Goal: Transaction & Acquisition: Purchase product/service

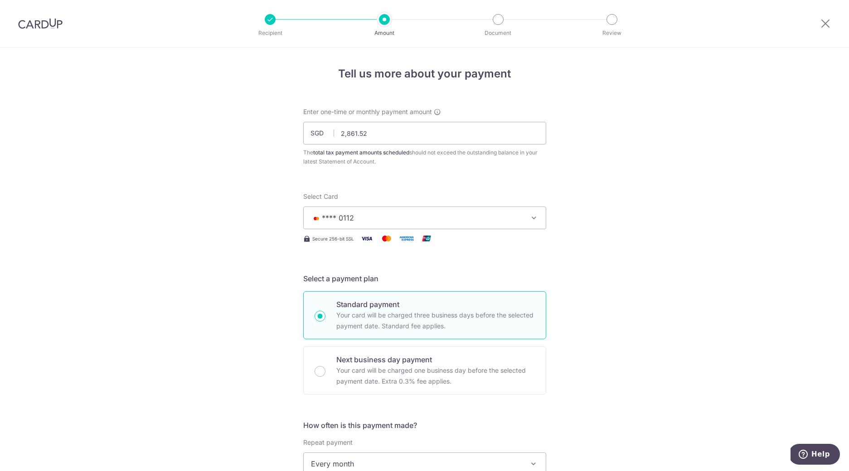
scroll to position [509, 0]
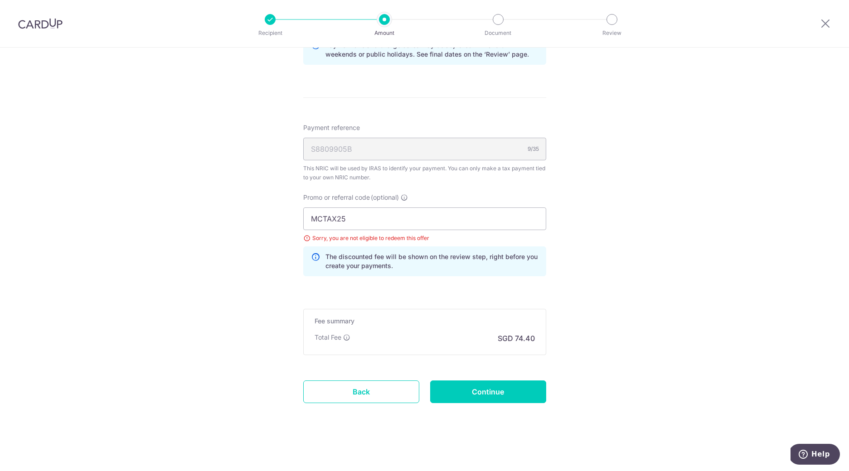
click at [27, 22] on img at bounding box center [40, 23] width 44 height 11
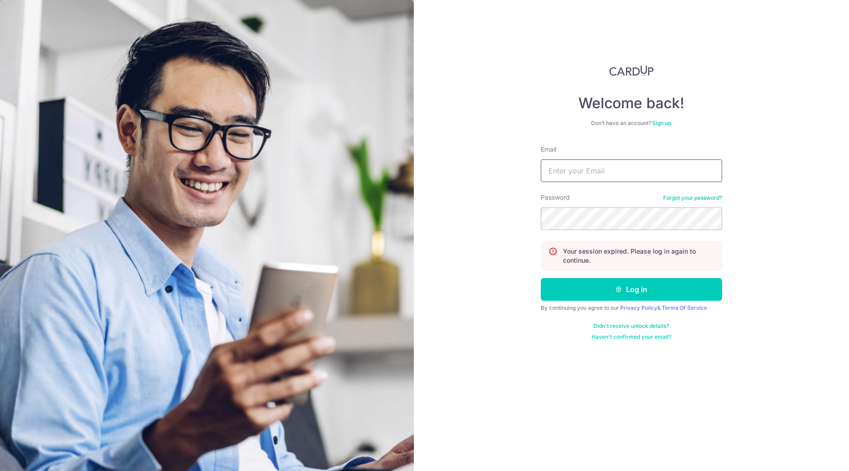
type input "[EMAIL_ADDRESS][DOMAIN_NAME]"
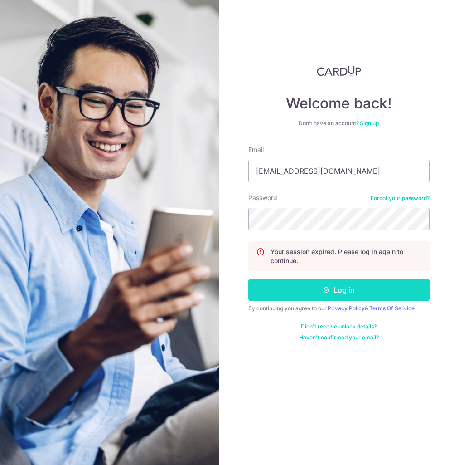
click at [352, 289] on button "Log in" at bounding box center [338, 289] width 181 height 23
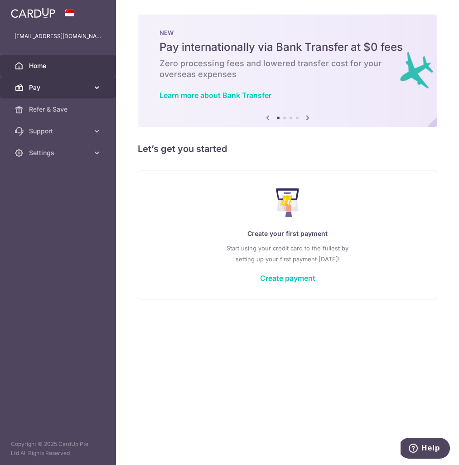
click at [96, 91] on icon at bounding box center [96, 87] width 9 height 9
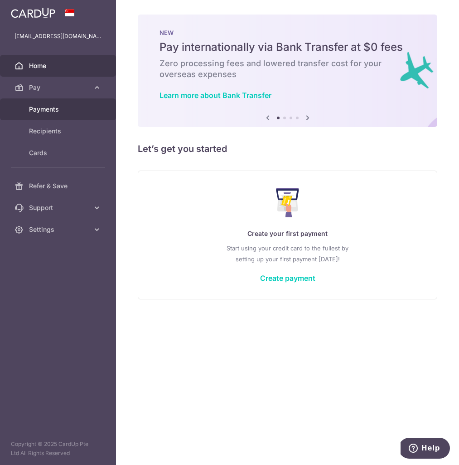
click at [78, 105] on span "Payments" at bounding box center [59, 109] width 60 height 9
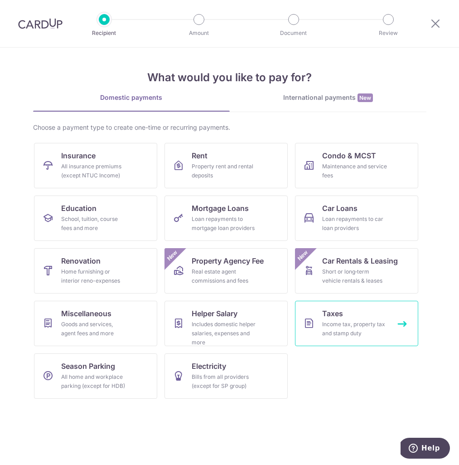
click at [349, 315] on link "Taxes Income tax, property tax and stamp duty" at bounding box center [356, 323] width 123 height 45
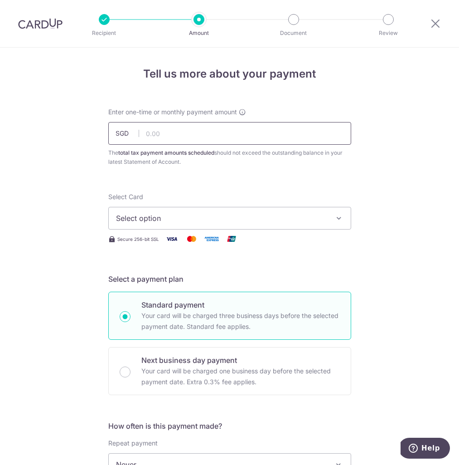
click at [165, 135] on input "text" at bounding box center [229, 133] width 243 height 23
paste input "2,861.52"
type input "2,861.52"
click at [191, 218] on span "Select option" at bounding box center [221, 218] width 211 height 11
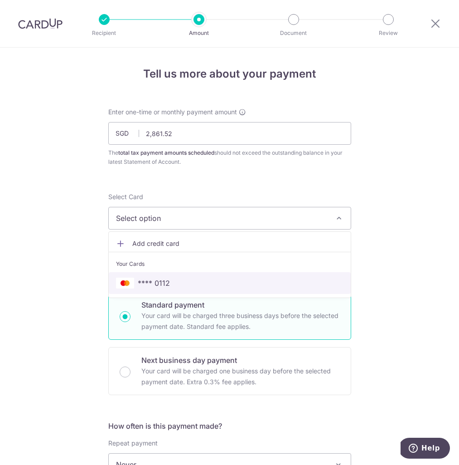
click at [173, 288] on span "**** 0112" at bounding box center [230, 282] width 228 height 11
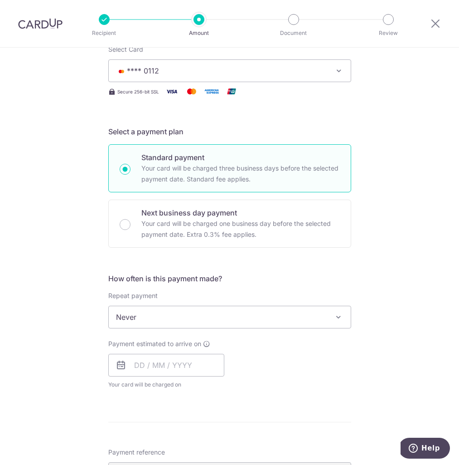
scroll to position [204, 0]
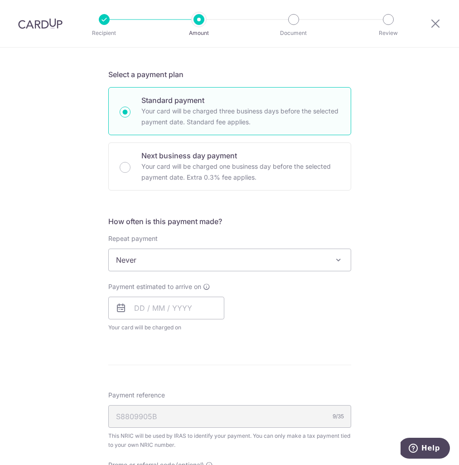
click at [200, 263] on span "Never" at bounding box center [230, 260] width 242 height 22
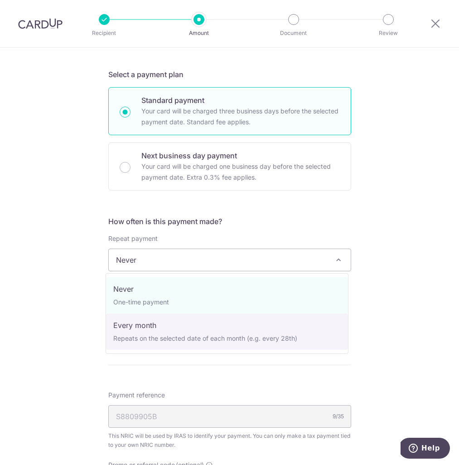
select select "3"
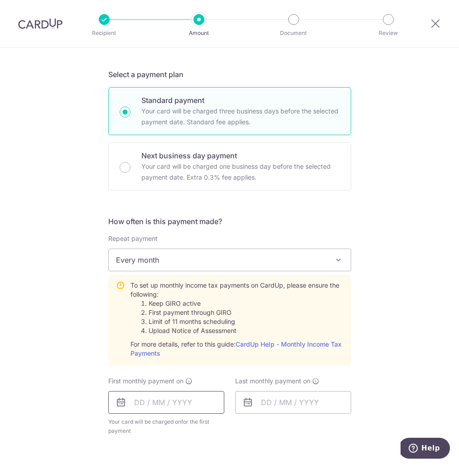
scroll to position [210, 0]
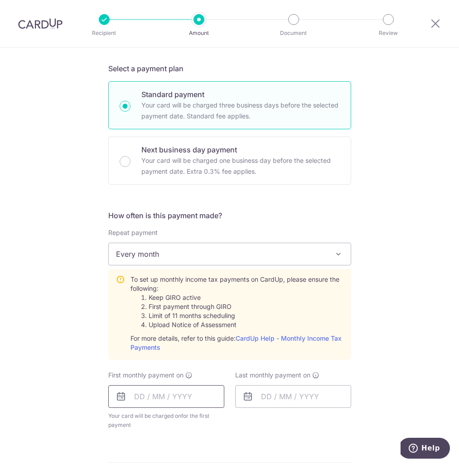
click at [179, 391] on input "text" at bounding box center [166, 396] width 116 height 23
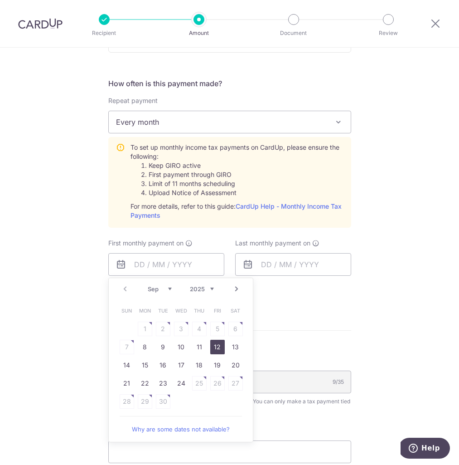
click at [217, 346] on link "12" at bounding box center [217, 346] width 15 height 15
type input "[DATE]"
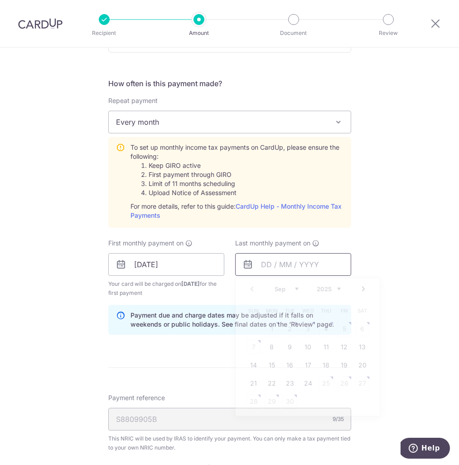
click at [277, 262] on input "text" at bounding box center [293, 264] width 116 height 23
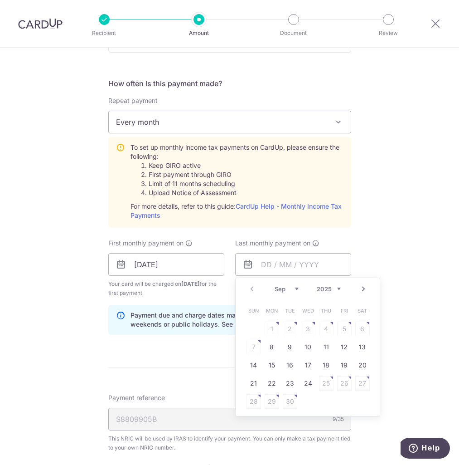
click at [332, 288] on select "2025 2026" at bounding box center [329, 288] width 24 height 7
click at [293, 288] on select "Jan Feb Mar Apr May Jun Jul Aug Sep Oct" at bounding box center [287, 288] width 24 height 7
click at [339, 348] on link "13" at bounding box center [344, 346] width 15 height 15
type input "13/03/2026"
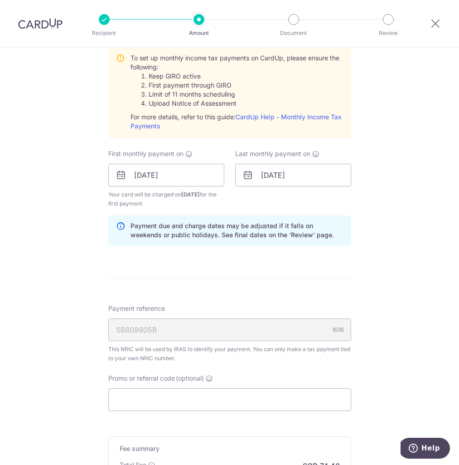
scroll to position [478, 0]
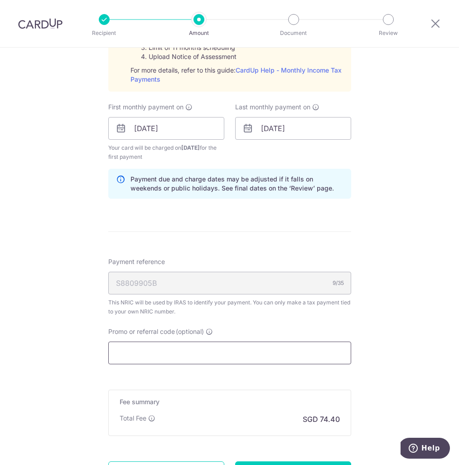
click at [225, 351] on input "Promo or referral code (optional)" at bounding box center [229, 352] width 243 height 23
paste input "MCTAX25"
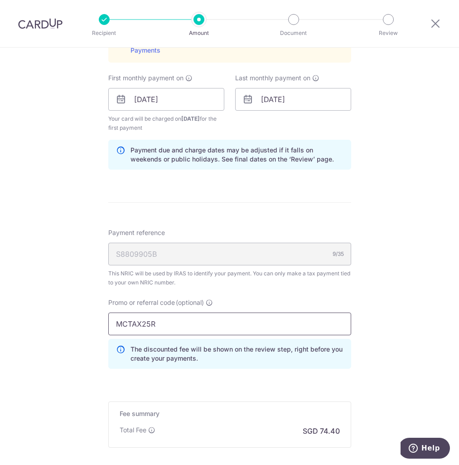
scroll to position [481, 0]
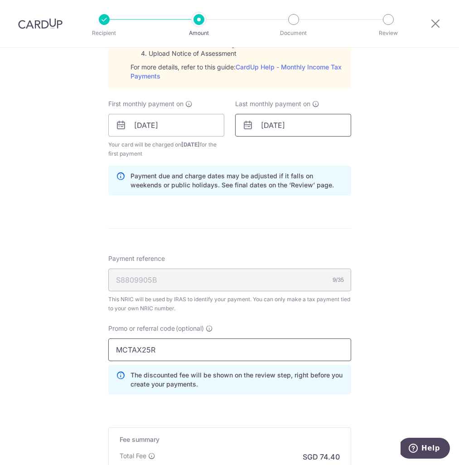
type input "MCTAX25R"
click at [283, 126] on input "13/03/2026" at bounding box center [293, 125] width 116 height 23
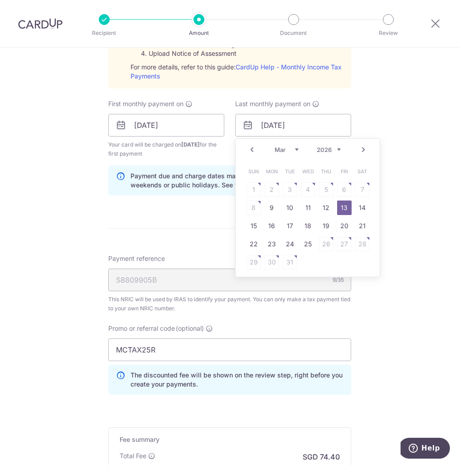
click at [294, 149] on select "Jan Feb Mar Apr May Jun Jul Aug Sep Oct" at bounding box center [287, 149] width 24 height 7
click at [288, 150] on select "Jan Feb Mar Apr May Jun Jul Aug Sep Oct" at bounding box center [287, 149] width 24 height 7
click at [414, 216] on div "Tell us more about your payment Enter one-time or monthly payment amount SGD 2,…" at bounding box center [229, 77] width 459 height 1023
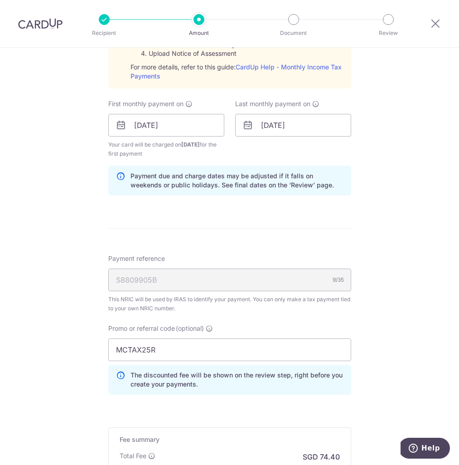
scroll to position [606, 0]
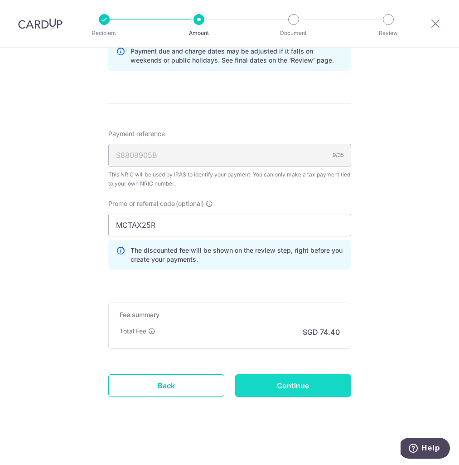
click at [308, 382] on input "Continue" at bounding box center [293, 385] width 116 height 23
type input "Create Schedule"
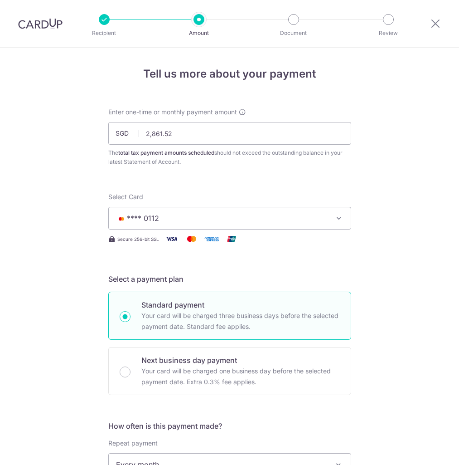
scroll to position [478, 0]
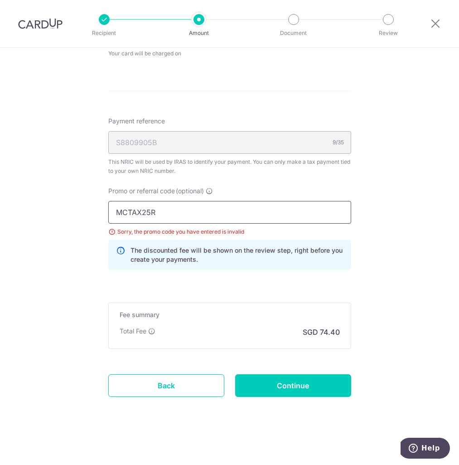
click at [163, 213] on input "MCTAX25R" at bounding box center [229, 212] width 243 height 23
type input "MCTAX25"
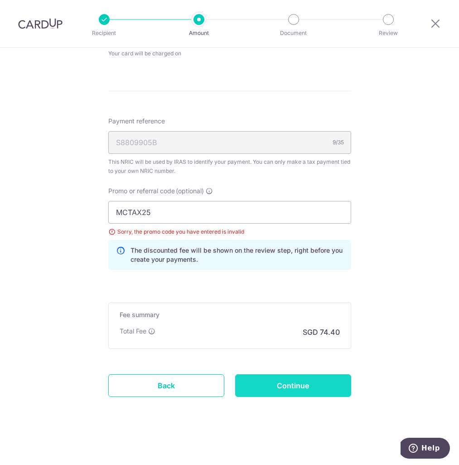
click at [298, 379] on input "Continue" at bounding box center [293, 385] width 116 height 23
type input "Update Schedule"
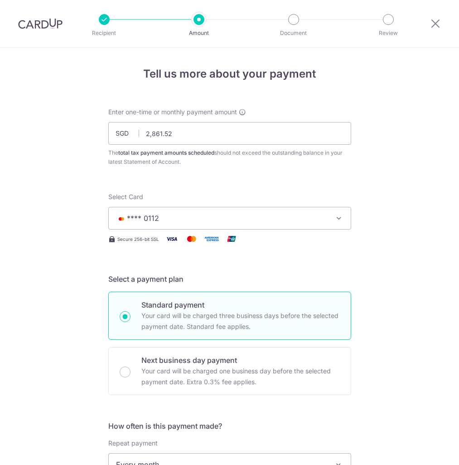
scroll to position [434, 0]
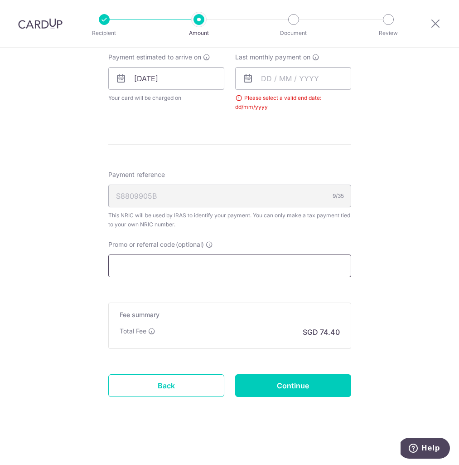
click at [247, 270] on input "Promo or referral code (optional)" at bounding box center [229, 265] width 243 height 23
click at [289, 72] on input "text" at bounding box center [293, 78] width 116 height 23
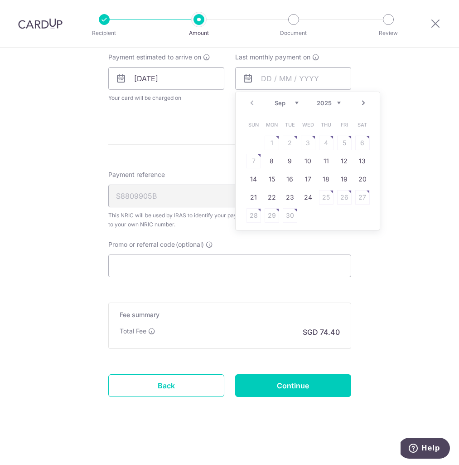
click at [288, 101] on select "Sep Oct Nov Dec" at bounding box center [287, 102] width 24 height 7
click at [323, 103] on select "2025 2026" at bounding box center [329, 102] width 24 height 7
click at [287, 102] on select "Jan Feb Mar Apr May Jun Jul Aug Sep Oct" at bounding box center [287, 102] width 24 height 7
click at [342, 160] on link "13" at bounding box center [344, 161] width 15 height 15
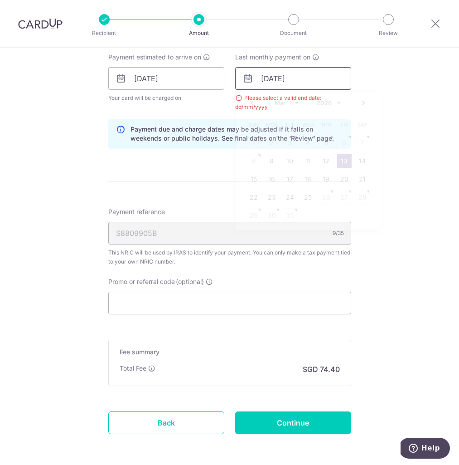
click at [301, 78] on input "13/03/2026" at bounding box center [293, 78] width 116 height 23
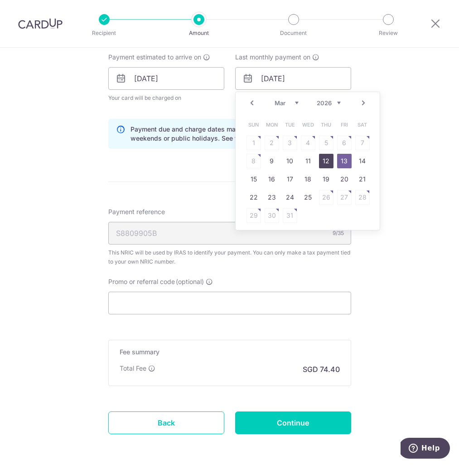
click at [324, 160] on link "12" at bounding box center [326, 161] width 15 height 15
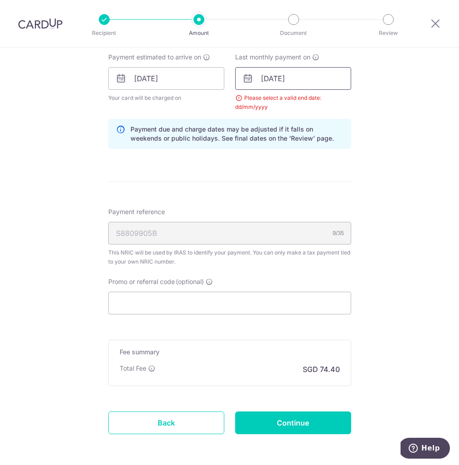
click at [317, 80] on input "[DATE]" at bounding box center [293, 78] width 116 height 23
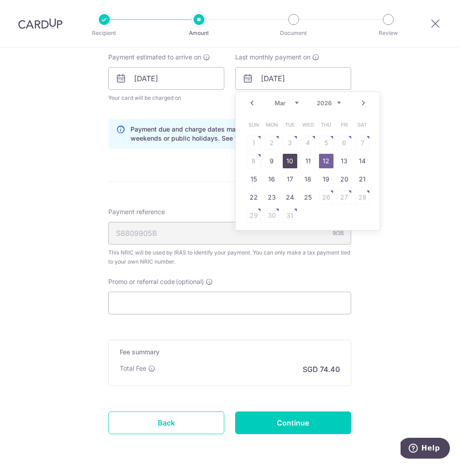
click at [288, 158] on link "10" at bounding box center [290, 161] width 15 height 15
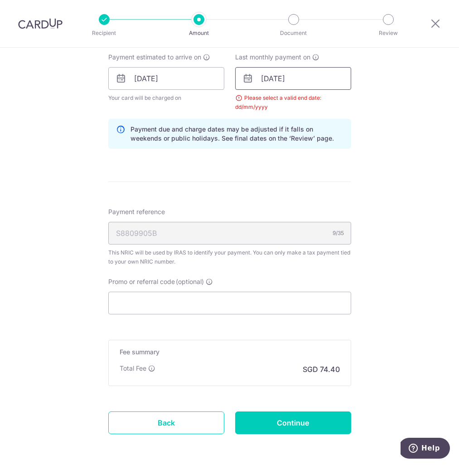
click at [290, 77] on input "10/03/2026" at bounding box center [293, 78] width 116 height 23
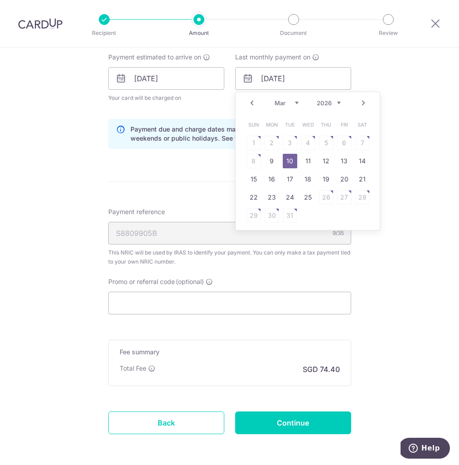
click at [289, 101] on select "Jan Feb Mar Apr May Jun Jul Aug Sep Oct" at bounding box center [287, 102] width 24 height 7
click at [323, 162] on link "12" at bounding box center [326, 161] width 15 height 15
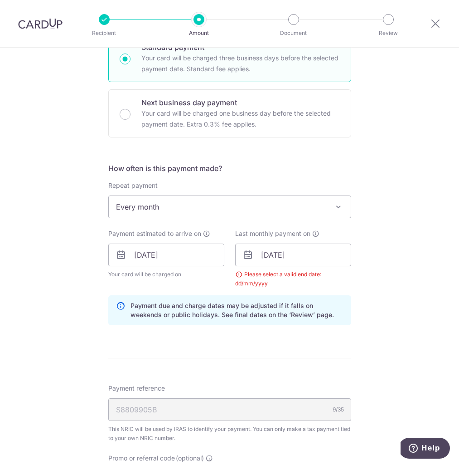
scroll to position [415, 0]
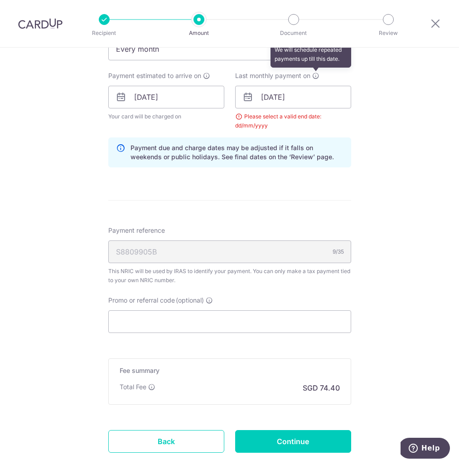
click at [314, 75] on icon at bounding box center [315, 75] width 7 height 7
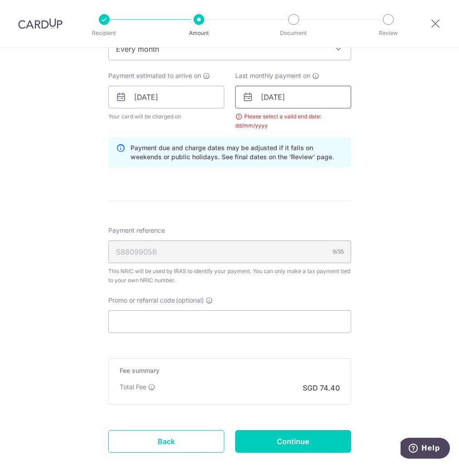
click at [301, 96] on input "12/02/2026" at bounding box center [293, 97] width 116 height 23
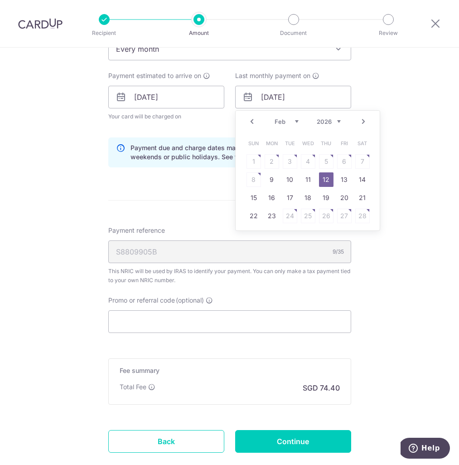
click at [291, 122] on select "Jan Feb Mar Apr May Jun Jul Aug Sep Oct" at bounding box center [287, 121] width 24 height 7
click at [320, 178] on link "12" at bounding box center [326, 179] width 15 height 15
type input "[DATE]"
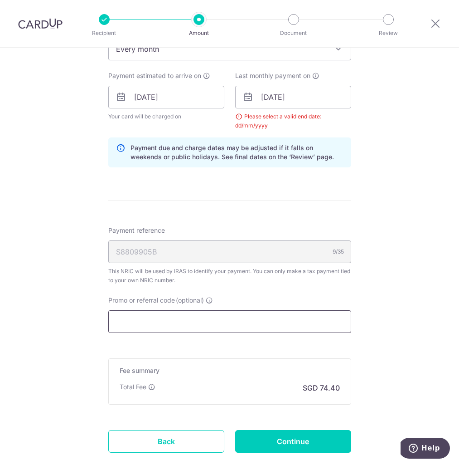
click at [204, 320] on input "Promo or referral code (optional)" at bounding box center [229, 321] width 243 height 23
paste input "MCTAX25"
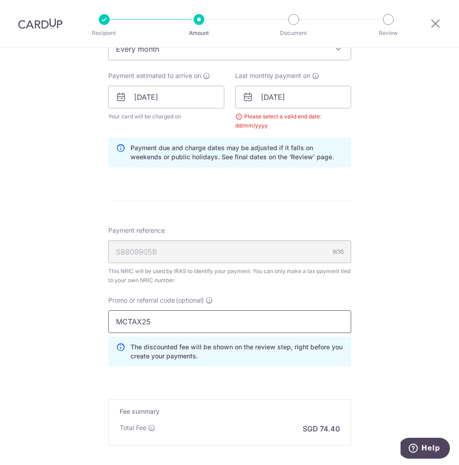
scroll to position [512, 0]
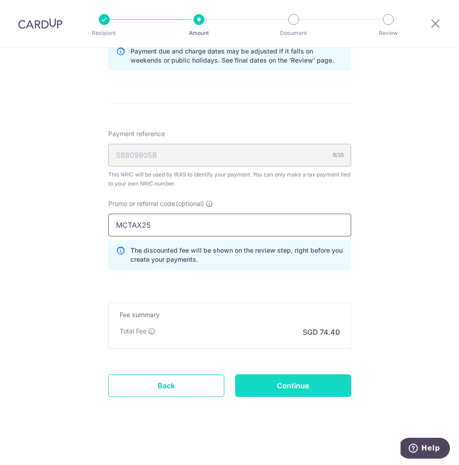
type input "MCTAX25"
click at [318, 384] on input "Continue" at bounding box center [293, 385] width 116 height 23
type input "Update Schedule"
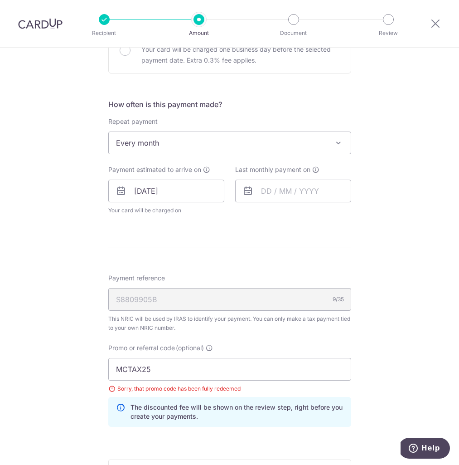
scroll to position [273, 0]
